Goal: Navigation & Orientation: Find specific page/section

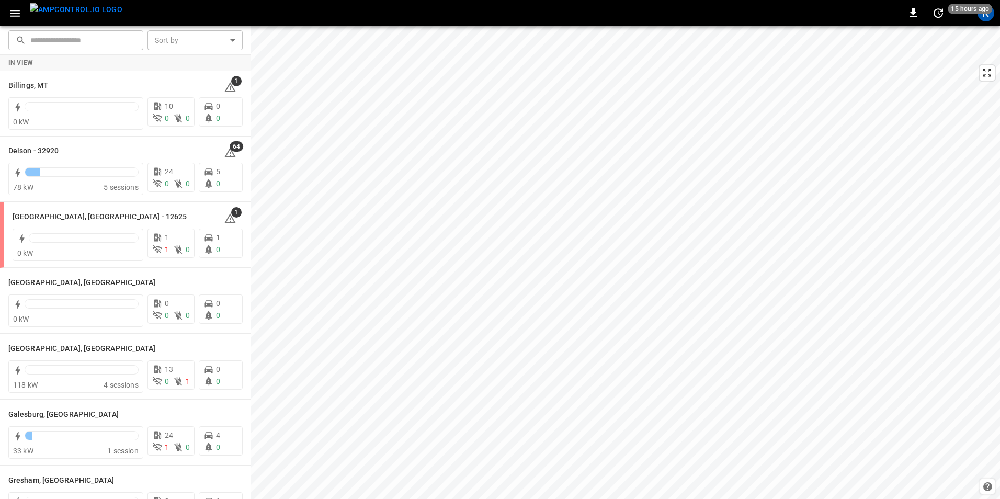
click at [15, 13] on icon "button" at bounding box center [15, 13] width 10 height 7
click at [18, 14] on icon "button" at bounding box center [14, 13] width 13 height 13
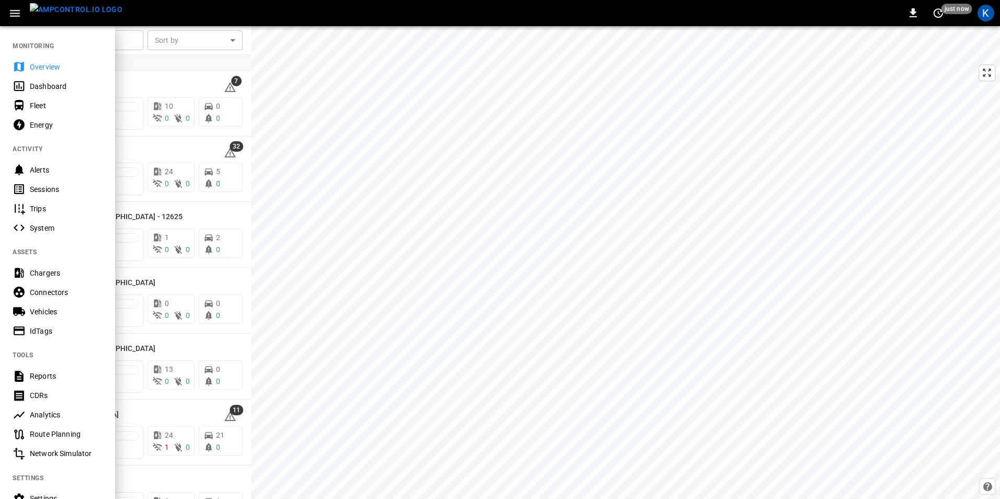
click at [16, 14] on icon "button" at bounding box center [15, 13] width 10 height 7
